Goal: Task Accomplishment & Management: Complete application form

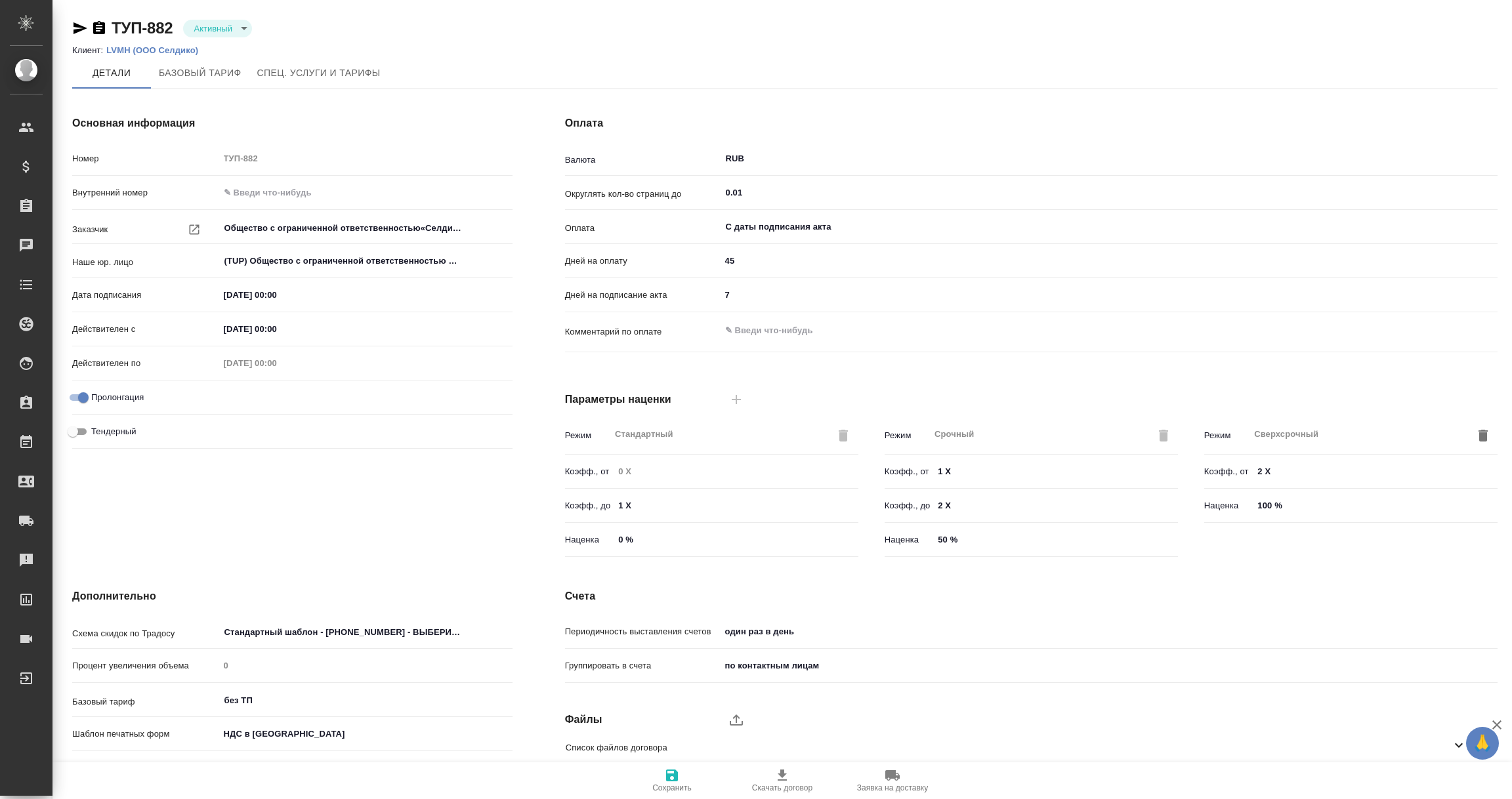
scroll to position [92, 0]
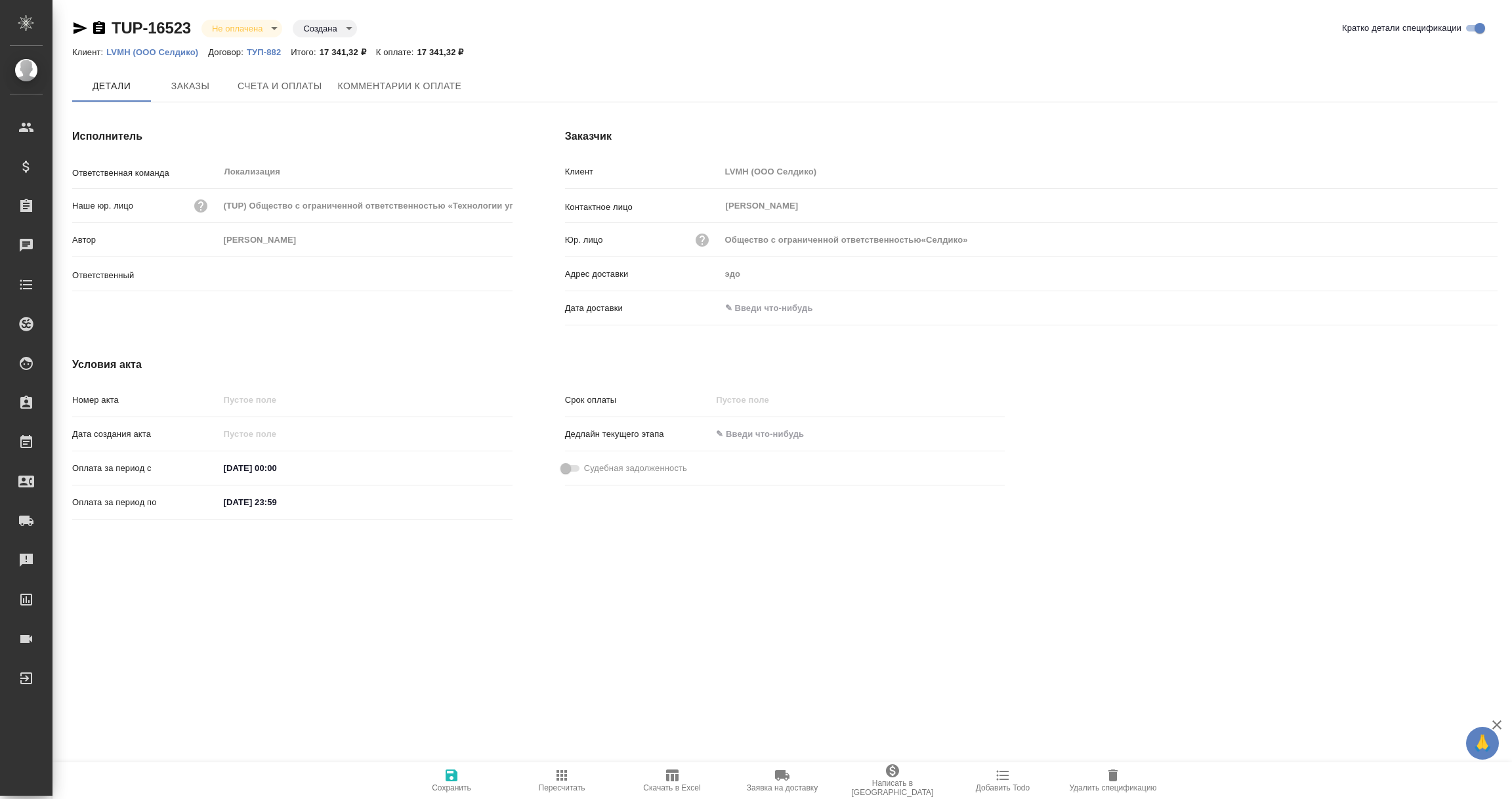
click at [741, 302] on input "text" at bounding box center [778, 308] width 115 height 19
click at [1467, 306] on icon "button" at bounding box center [1459, 308] width 16 height 16
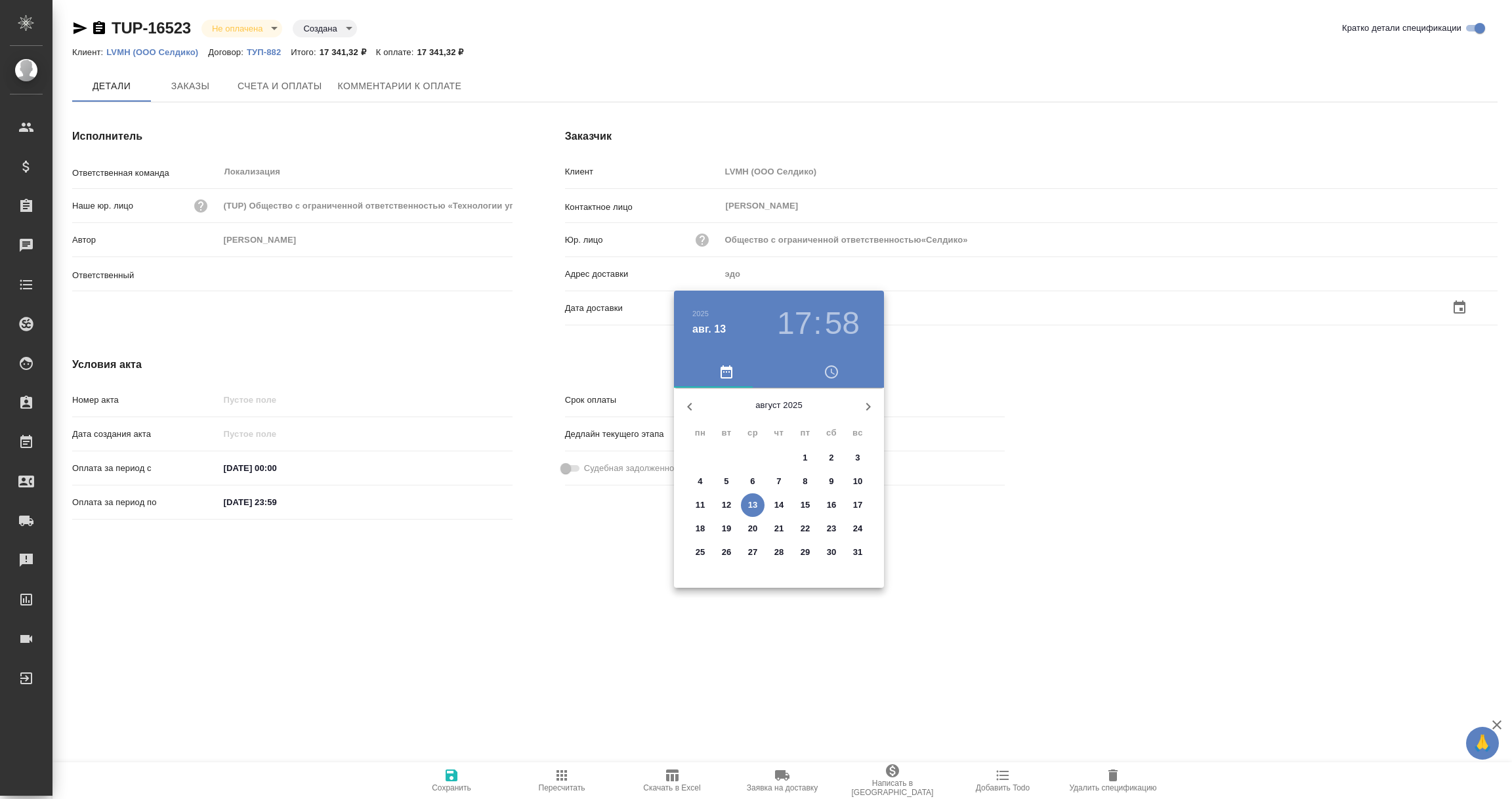
type input "[PERSON_NAME]"
click at [753, 504] on p "13" at bounding box center [753, 505] width 10 height 13
type input "Общество с ограниченной ответственностью«Селдико»"
type input "[DATE] 17:58"
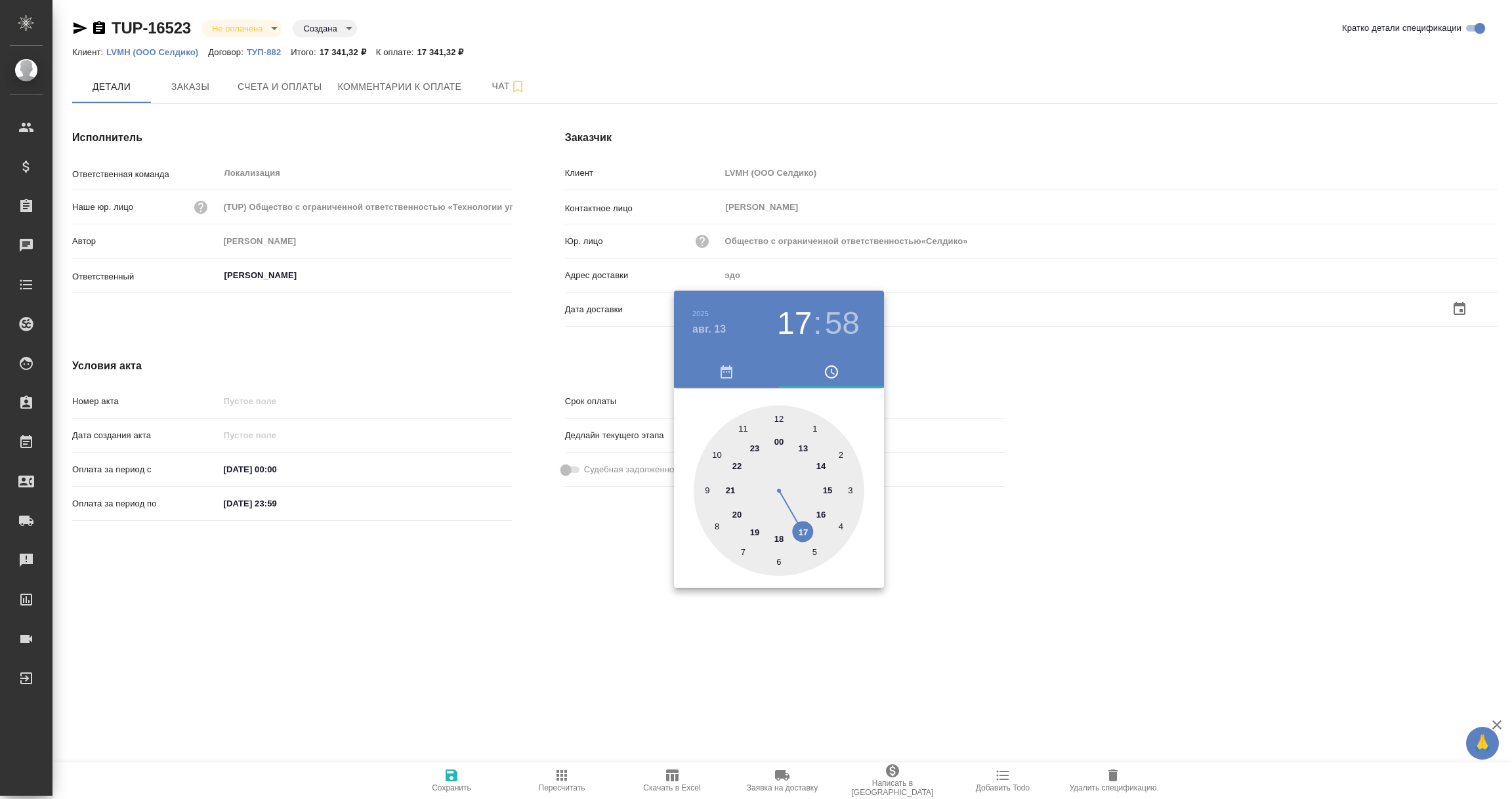
click at [580, 621] on div at bounding box center [756, 400] width 1512 height 799
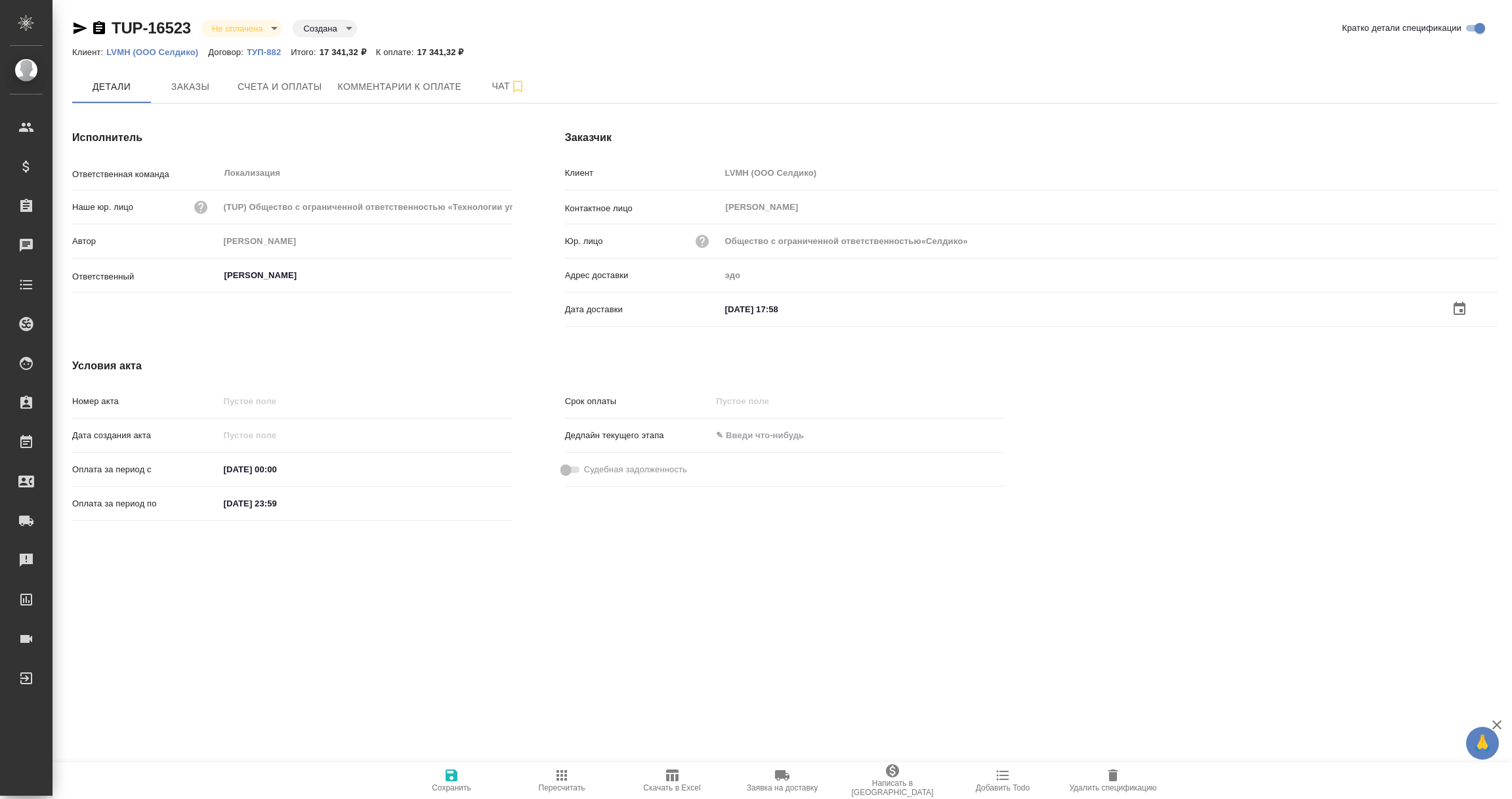
click at [447, 775] on icon "button" at bounding box center [451, 775] width 12 height 12
